Goal: Find specific page/section: Find specific page/section

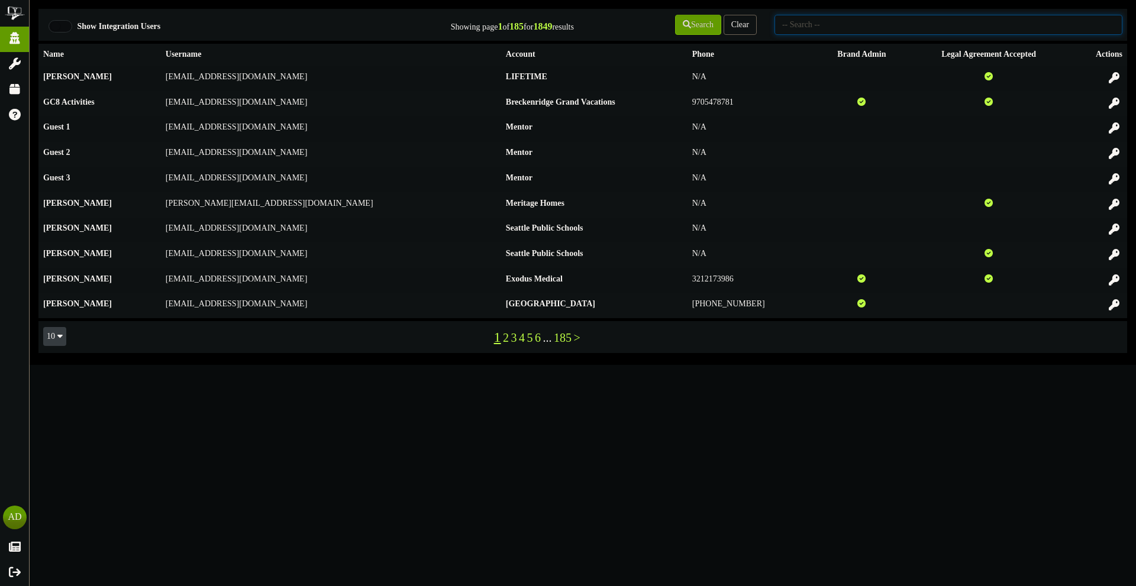
click at [820, 25] on input "text" at bounding box center [948, 25] width 348 height 20
type input "picklr"
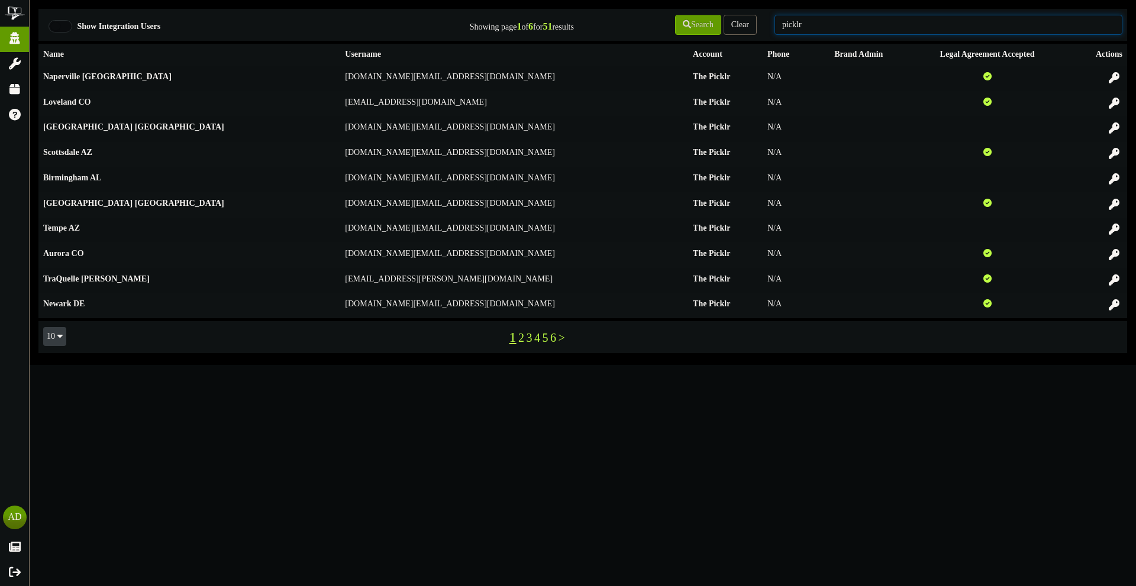
click at [860, 20] on input "picklr" at bounding box center [948, 25] width 348 height 20
click at [519, 342] on link "2" at bounding box center [521, 337] width 6 height 13
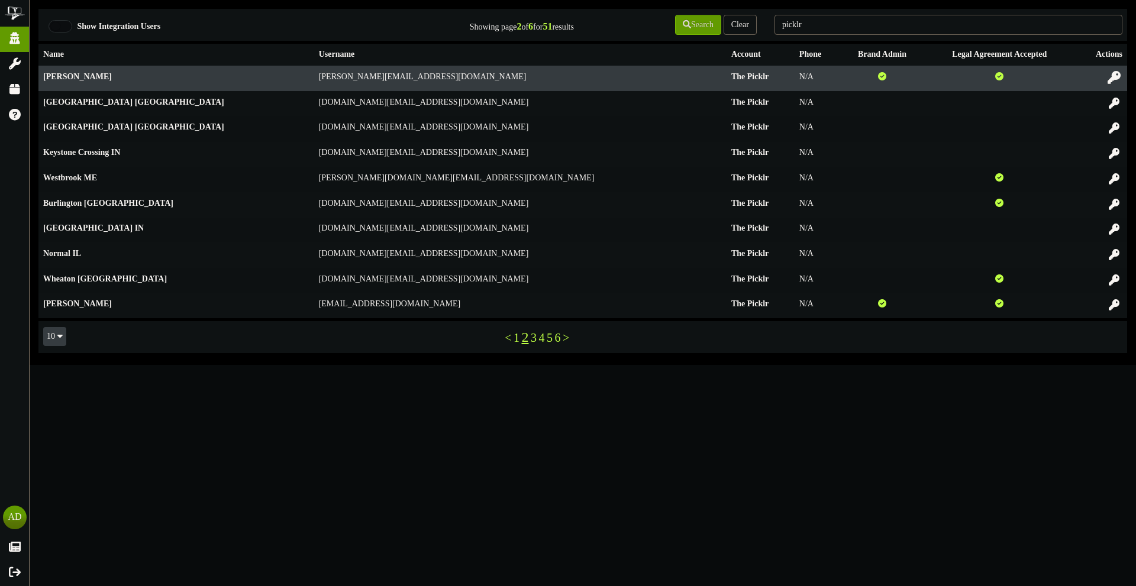
click at [1109, 77] on icon at bounding box center [1113, 77] width 13 height 13
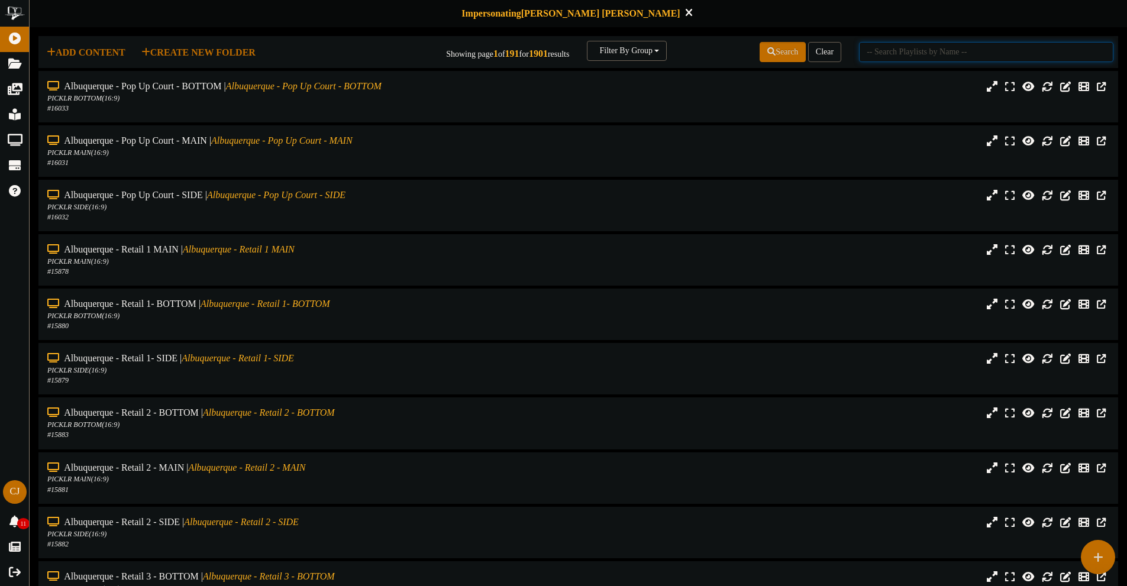
click at [1002, 50] on input "text" at bounding box center [986, 52] width 254 height 20
click at [899, 44] on input "text" at bounding box center [986, 52] width 254 height 20
type input "fort collins"
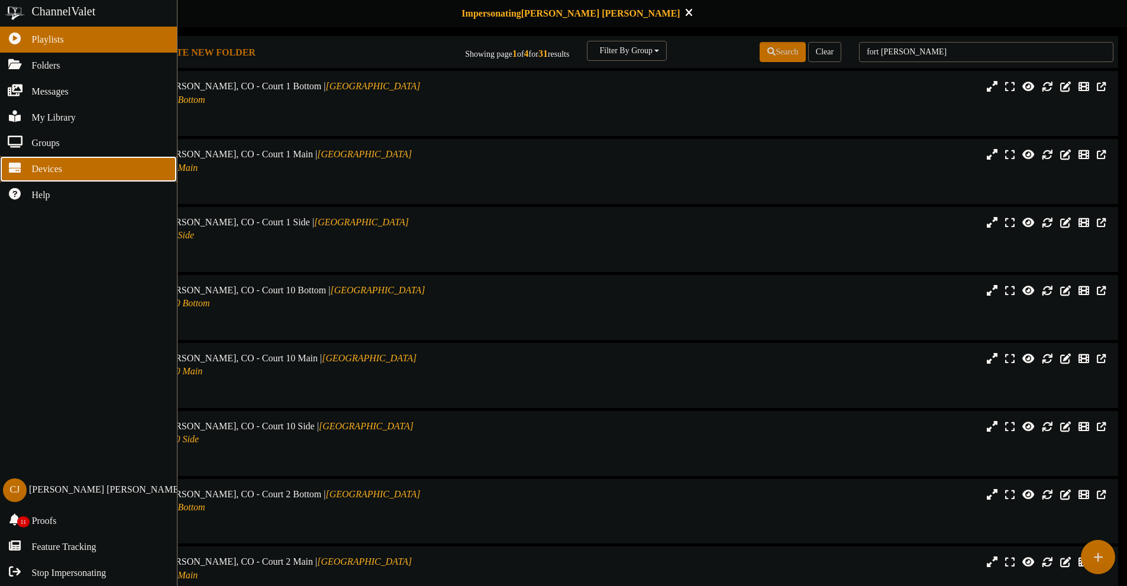
click at [17, 164] on icon at bounding box center [15, 166] width 30 height 9
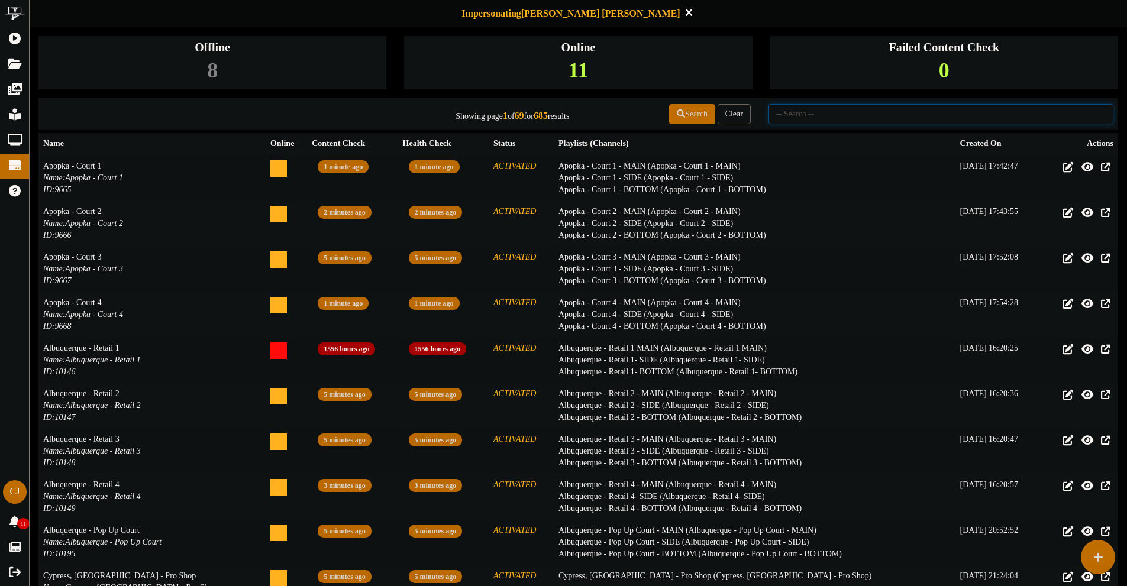
click at [807, 116] on input "text" at bounding box center [940, 114] width 345 height 20
type input "fort collins"
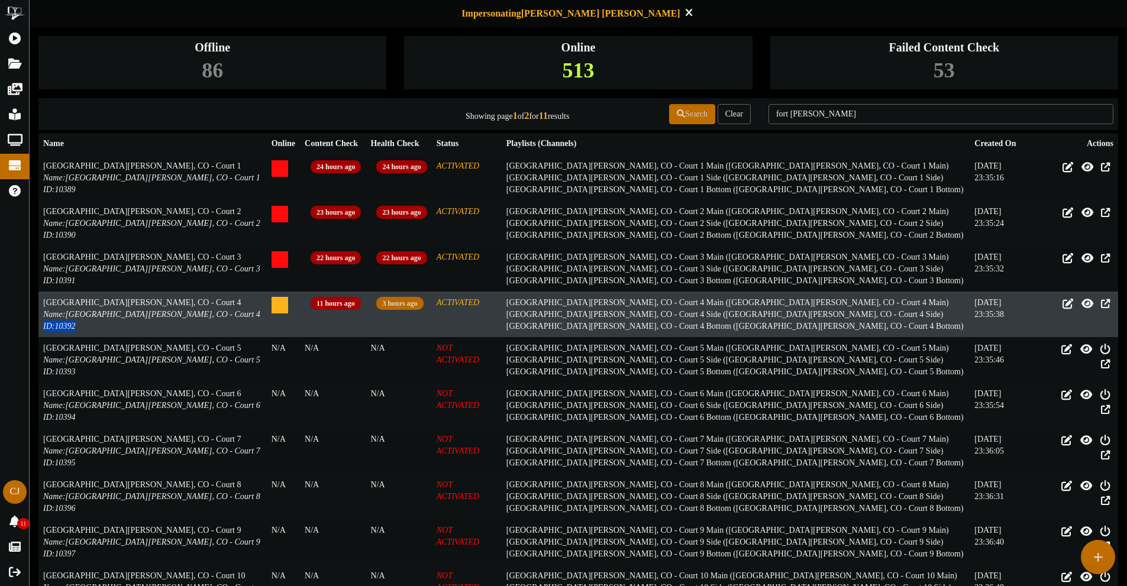
drag, startPoint x: 41, startPoint y: 328, endPoint x: 77, endPoint y: 327, distance: 35.5
click at [77, 327] on td "Fort Collins, CO - Court 4 Name: Fort Collins, CO - Court 4 ID: 10392" at bounding box center [152, 315] width 228 height 46
click at [1100, 305] on icon at bounding box center [1105, 303] width 11 height 13
click at [1081, 300] on icon at bounding box center [1087, 303] width 14 height 13
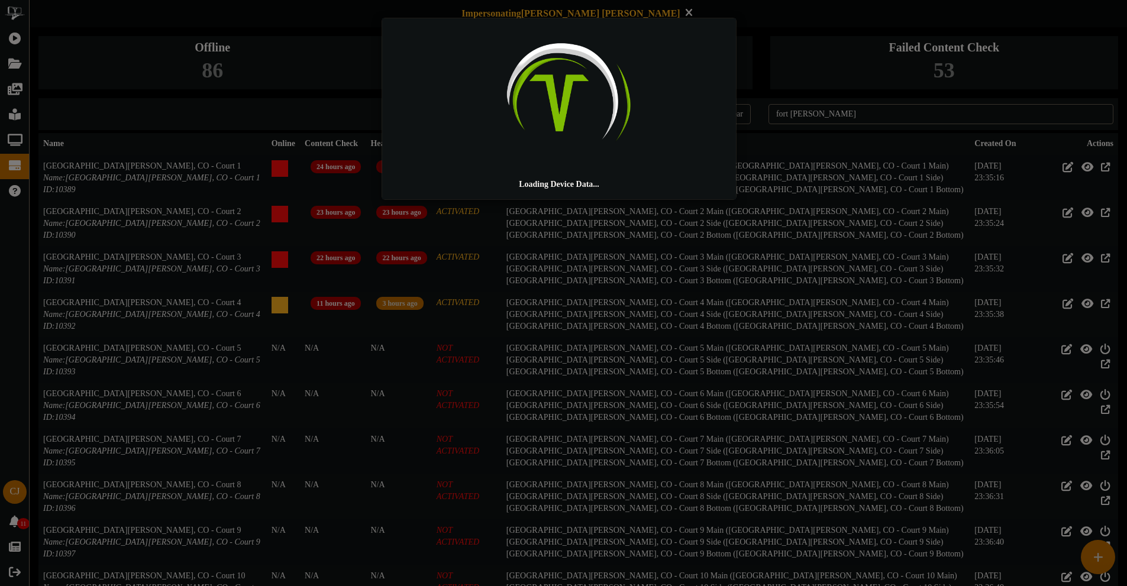
click at [823, 309] on div "Loading Device Data..." at bounding box center [563, 293] width 1127 height 586
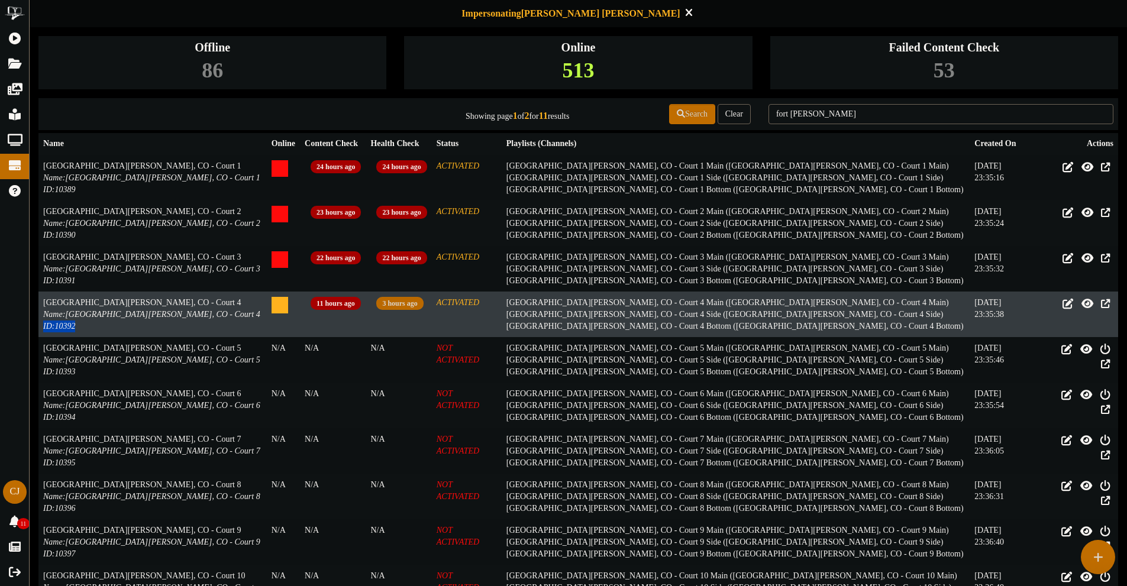
drag, startPoint x: 77, startPoint y: 330, endPoint x: 41, endPoint y: 331, distance: 36.1
click at [41, 331] on td "Fort Collins, CO - Court 4 Name: Fort Collins, CO - Court 4 ID: 10392" at bounding box center [152, 315] width 228 height 46
copy icon "ID: 10392"
